Goal: Task Accomplishment & Management: Manage account settings

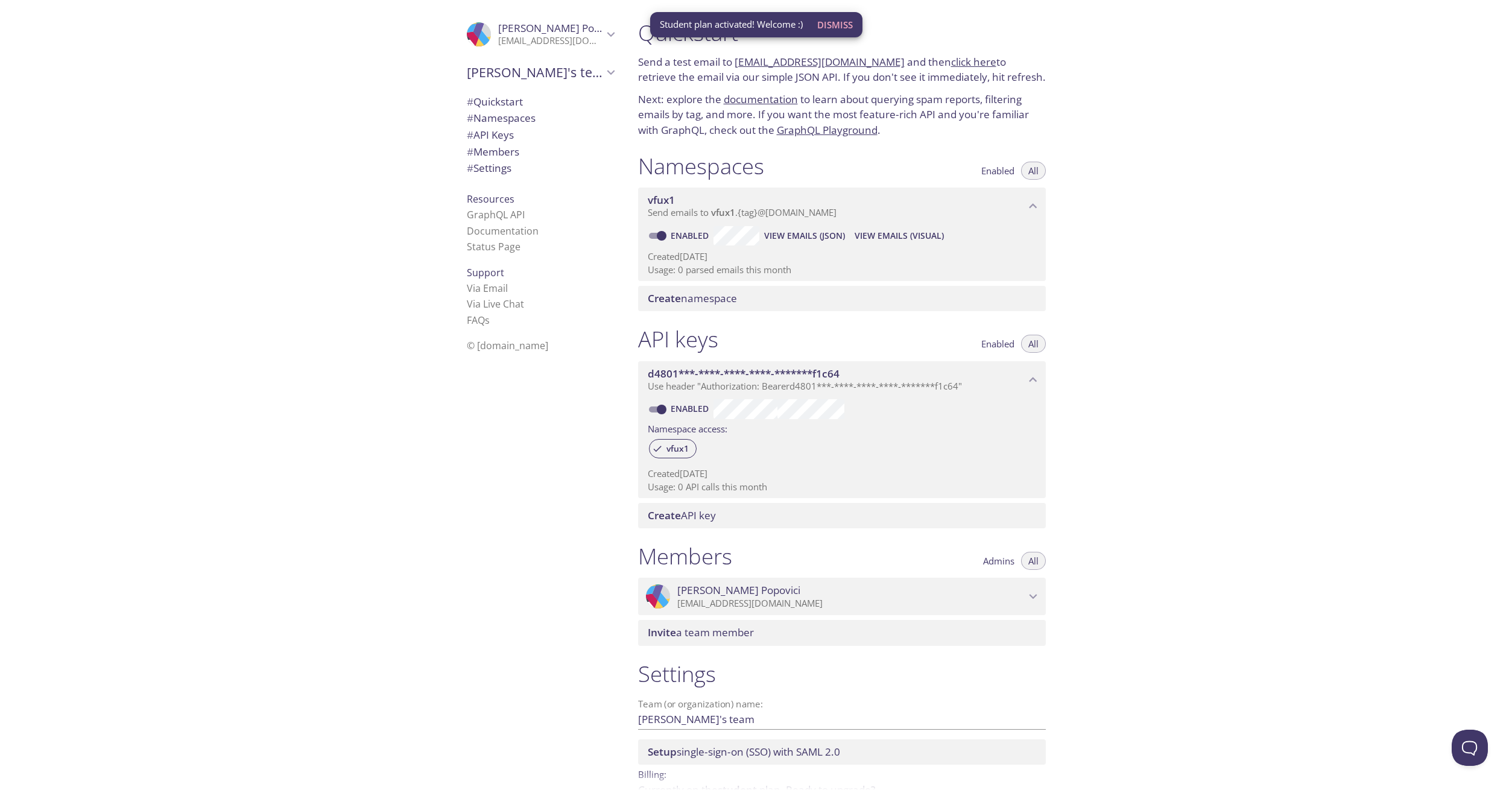
click at [822, 61] on link "[EMAIL_ADDRESS][DOMAIN_NAME]" at bounding box center [819, 61] width 170 height 14
click at [791, 64] on link "[EMAIL_ADDRESS][DOMAIN_NAME]" at bounding box center [819, 61] width 170 height 14
